Goal: Task Accomplishment & Management: Manage account settings

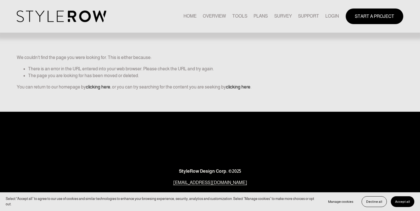
click at [327, 20] on link "LOGIN" at bounding box center [332, 16] width 14 height 8
click at [328, 18] on link "LOGIN" at bounding box center [332, 16] width 14 height 8
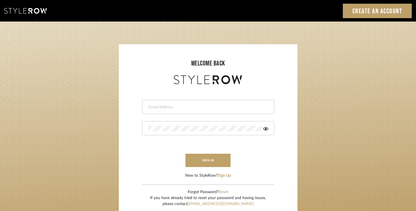
type input "rayeinteriordesign@gmail.com"
click at [203, 168] on form "rayeinteriordesign@gmail.com This field is required This field is required sign…" at bounding box center [208, 132] width 167 height 93
click at [203, 163] on button "sign in" at bounding box center [207, 160] width 45 height 13
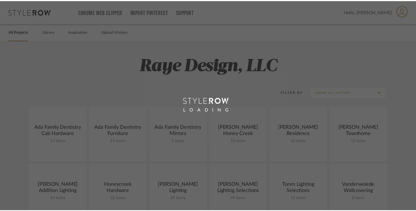
scroll to position [2, 0]
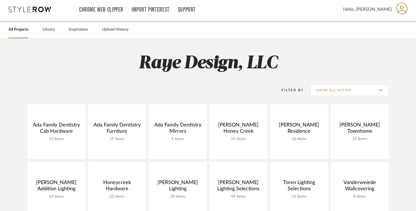
click at [323, 96] on div "Filter By Show All Active" at bounding box center [328, 90] width 121 height 14
click at [323, 94] on input "Show All Active" at bounding box center [350, 90] width 78 height 11
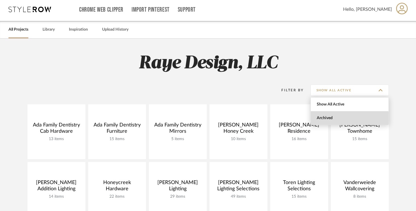
click at [322, 123] on span "Archived" at bounding box center [350, 118] width 78 height 14
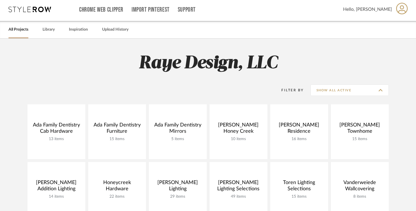
type input "Archived"
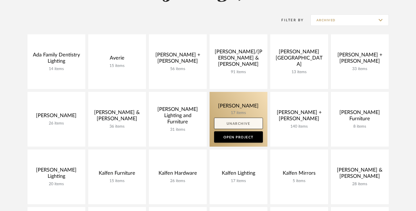
scroll to position [75, 0]
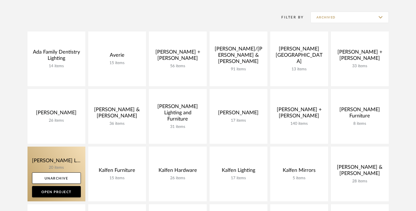
click at [56, 161] on link at bounding box center [57, 174] width 58 height 55
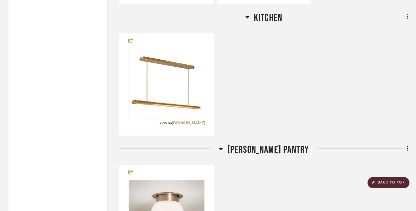
scroll to position [1313, 0]
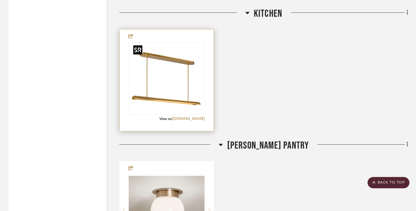
click at [169, 101] on img "0" at bounding box center [166, 78] width 71 height 71
click at [159, 79] on img "0" at bounding box center [166, 78] width 71 height 71
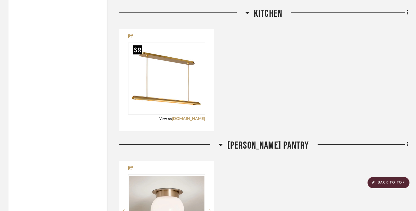
click at [139, 52] on div at bounding box center [137, 49] width 9 height 9
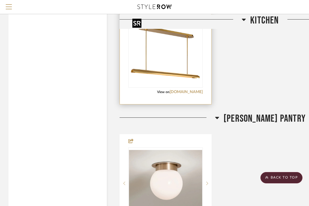
click at [181, 77] on img "0" at bounding box center [165, 51] width 71 height 71
click at [173, 70] on img "0" at bounding box center [165, 51] width 71 height 71
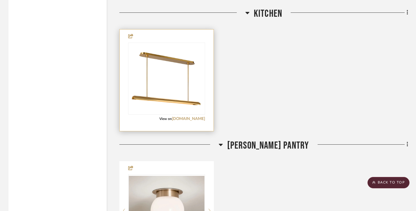
click at [188, 43] on img "0" at bounding box center [166, 78] width 71 height 71
click at [151, 63] on img "0" at bounding box center [166, 78] width 71 height 71
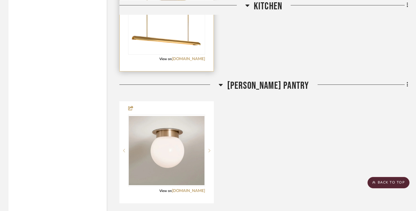
scroll to position [1366, 0]
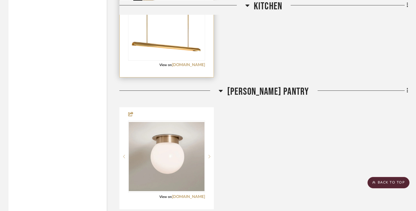
click at [152, 35] on img "0" at bounding box center [166, 24] width 71 height 71
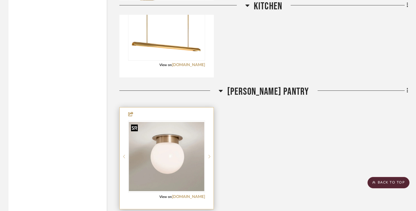
click at [0, 0] on img at bounding box center [0, 0] width 0 height 0
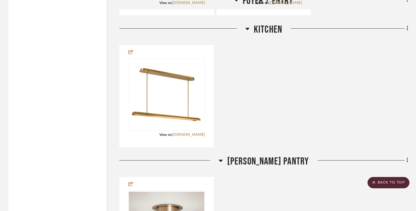
scroll to position [1270, 0]
